Goal: Task Accomplishment & Management: Complete application form

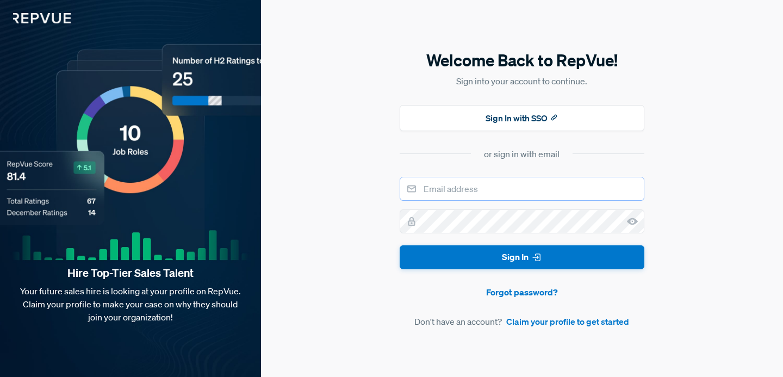
click at [532, 186] on input "email" at bounding box center [522, 189] width 245 height 24
click at [550, 323] on link "Claim your profile to get started" at bounding box center [567, 321] width 123 height 13
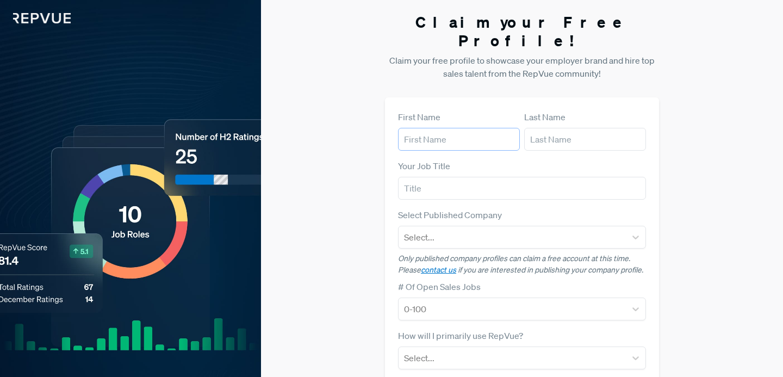
click at [465, 128] on input "text" at bounding box center [459, 139] width 122 height 23
type input "[PERSON_NAME]"
type input "A"
type input "Strategic Account Manager II"
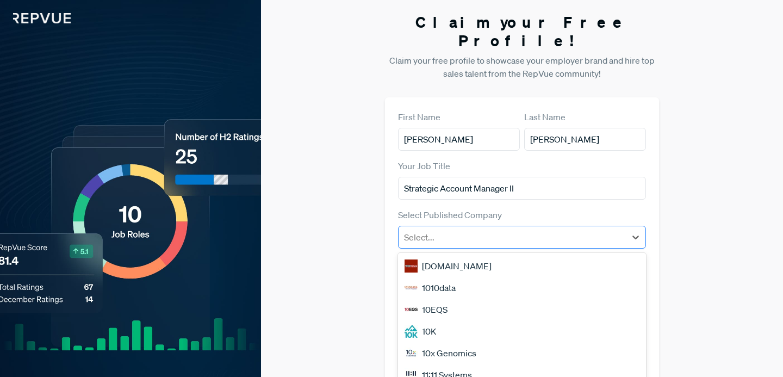
click at [541, 230] on div at bounding box center [512, 237] width 216 height 15
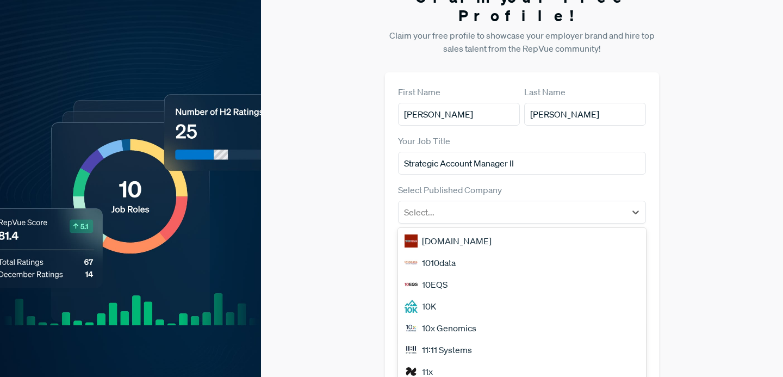
click at [362, 200] on div "Claim your Free Profile! Claim your free profile to showcase your employer bran…" at bounding box center [522, 248] width 522 height 547
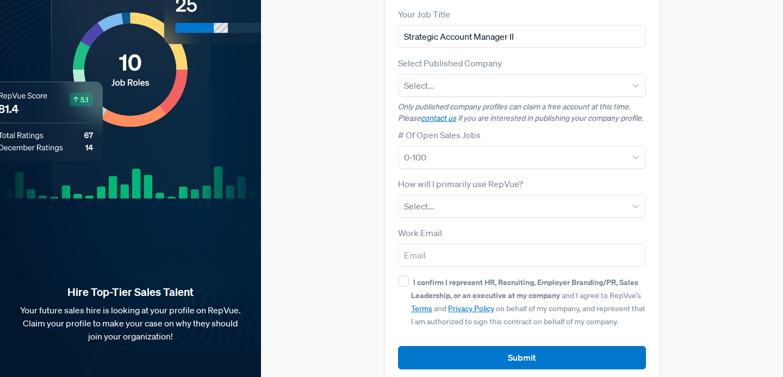
scroll to position [0, 0]
